Goal: Navigation & Orientation: Find specific page/section

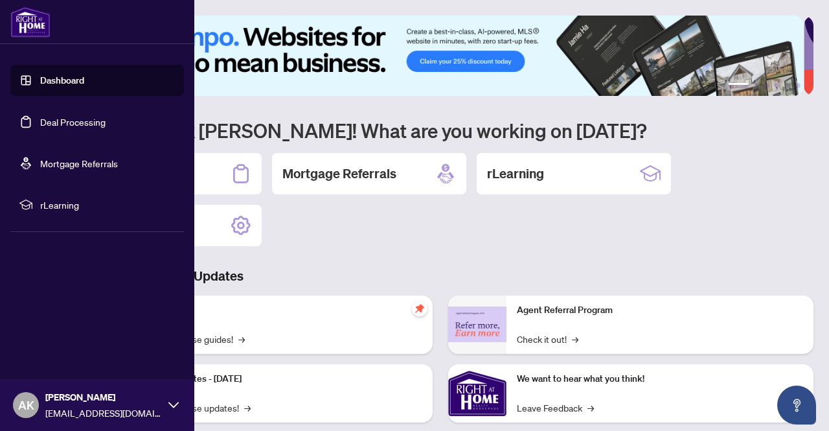
click at [69, 86] on link "Dashboard" at bounding box center [62, 80] width 44 height 12
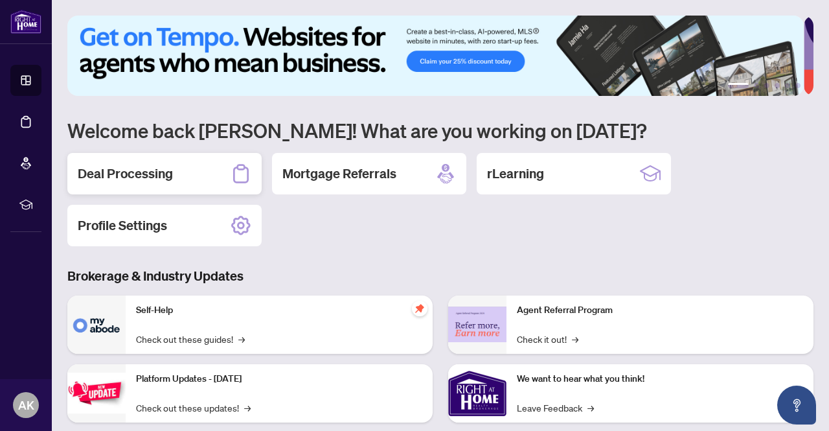
click at [118, 177] on h2 "Deal Processing" at bounding box center [125, 174] width 95 height 18
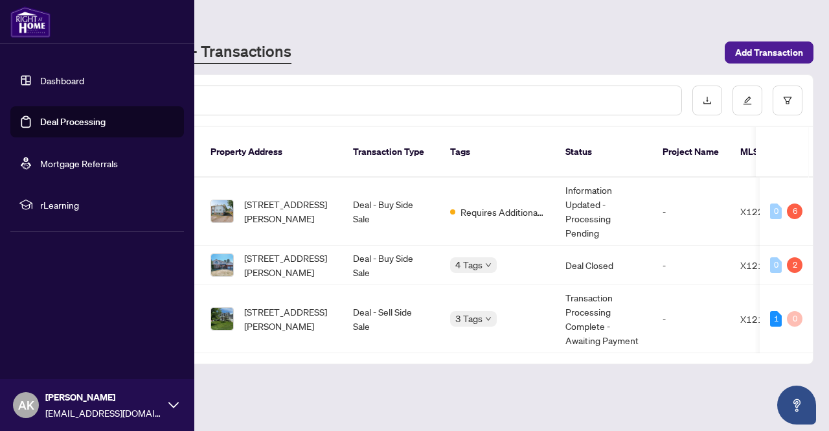
click at [96, 163] on link "Mortgage Referrals" at bounding box center [79, 163] width 78 height 12
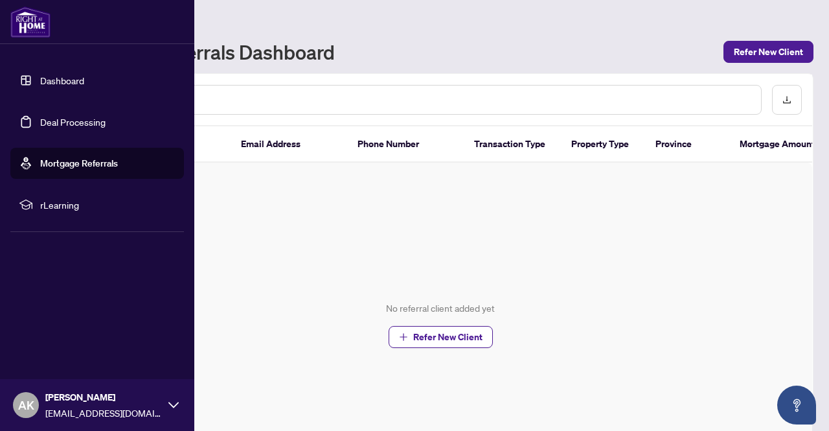
click at [87, 122] on link "Deal Processing" at bounding box center [72, 122] width 65 height 12
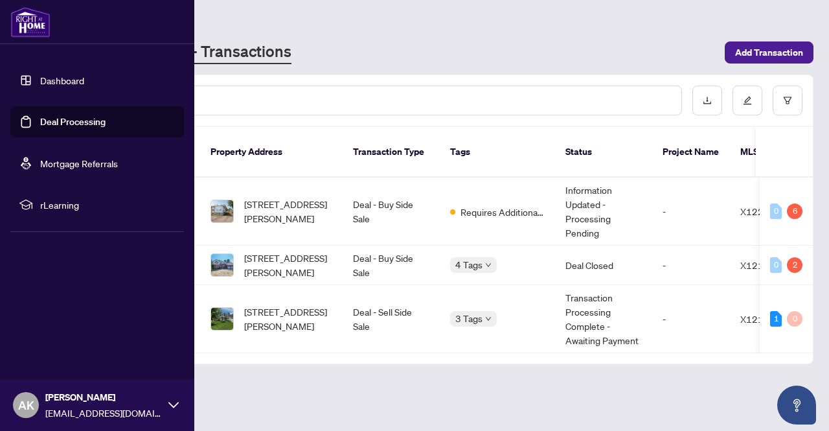
click at [65, 82] on link "Dashboard" at bounding box center [62, 80] width 44 height 12
